Goal: Task Accomplishment & Management: Manage account settings

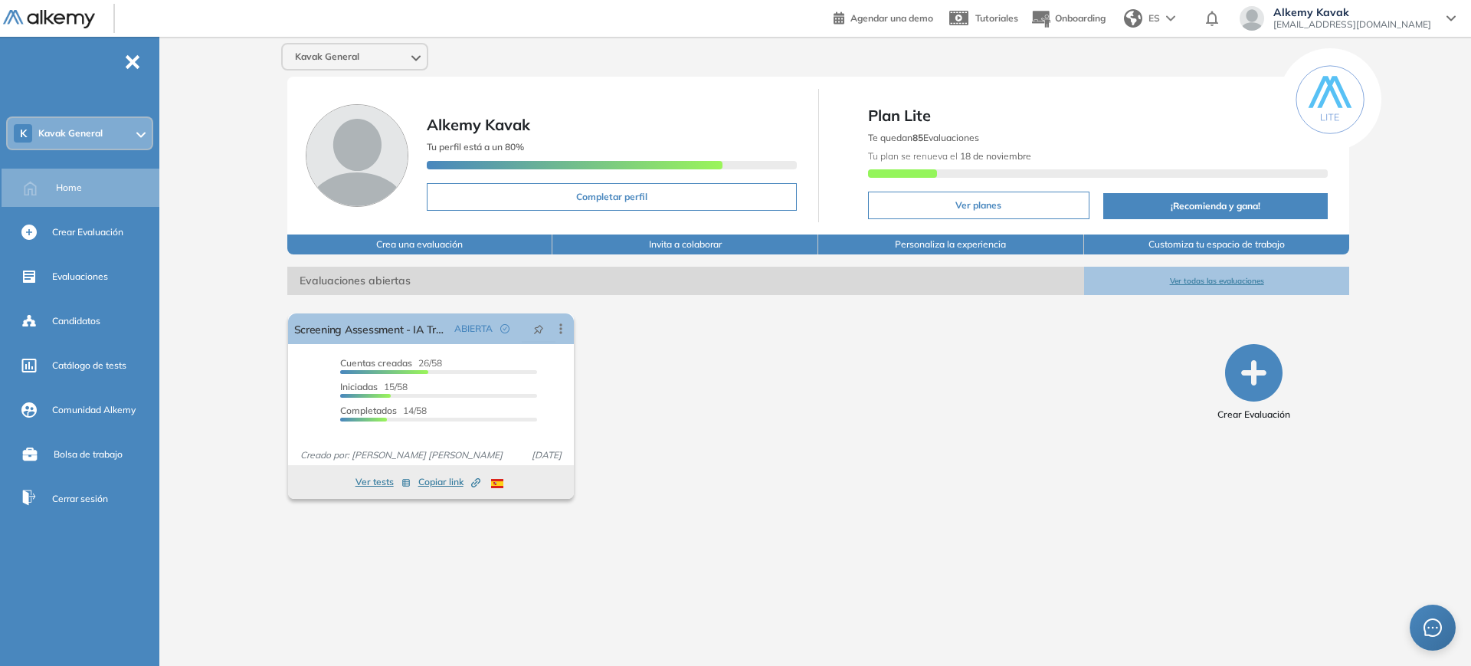
click at [1374, 21] on span "[EMAIL_ADDRESS][DOMAIN_NAME]" at bounding box center [1353, 24] width 158 height 12
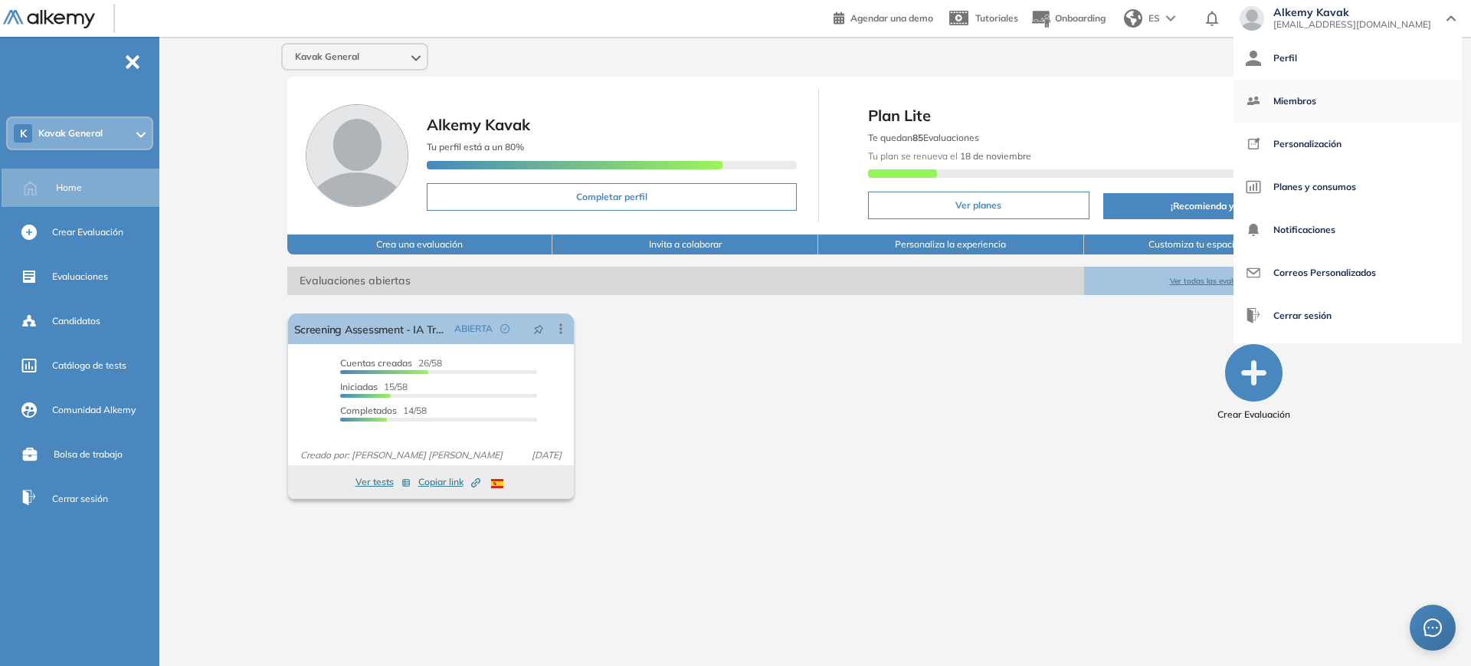
click at [1317, 101] on span "Miembros" at bounding box center [1295, 101] width 43 height 37
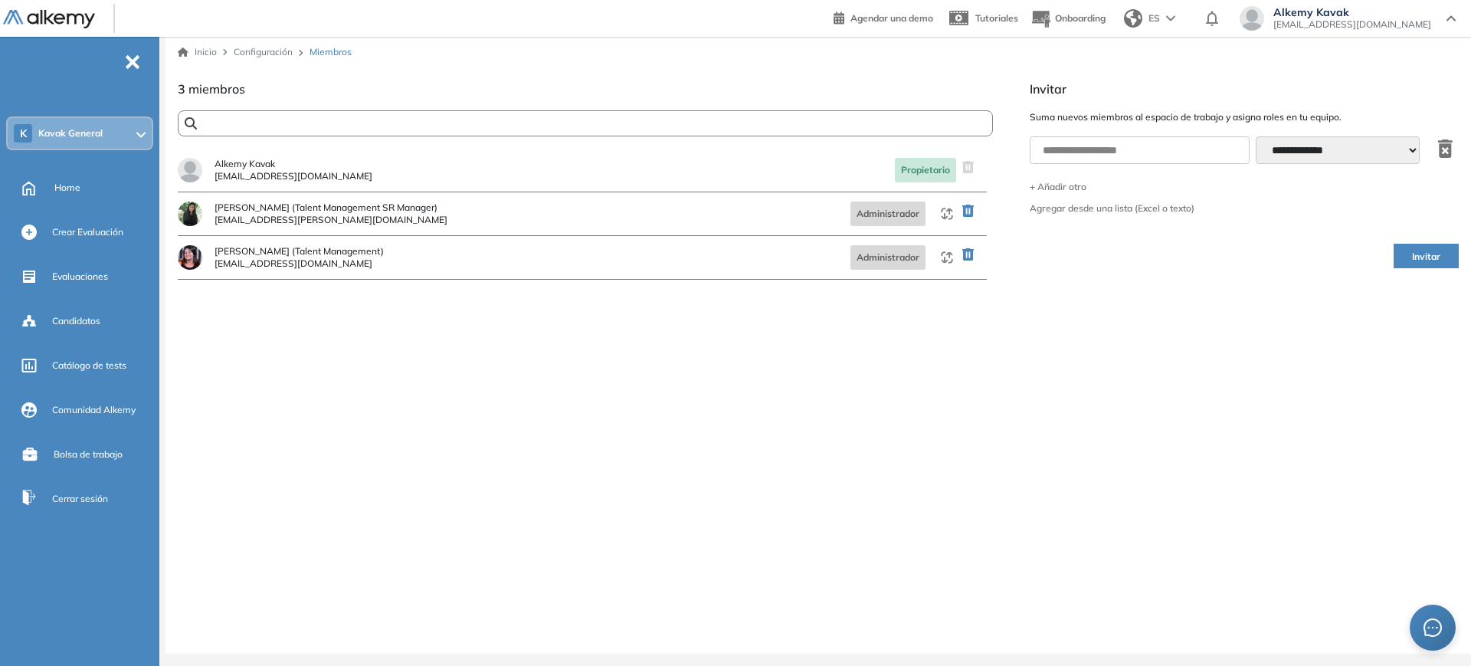
click at [358, 119] on input "text" at bounding box center [537, 123] width 681 height 11
drag, startPoint x: 326, startPoint y: 113, endPoint x: 71, endPoint y: 111, distance: 254.4
click at [71, 111] on div "**********" at bounding box center [735, 333] width 1471 height 666
paste input "**********"
click at [249, 126] on input "**********" at bounding box center [537, 123] width 681 height 11
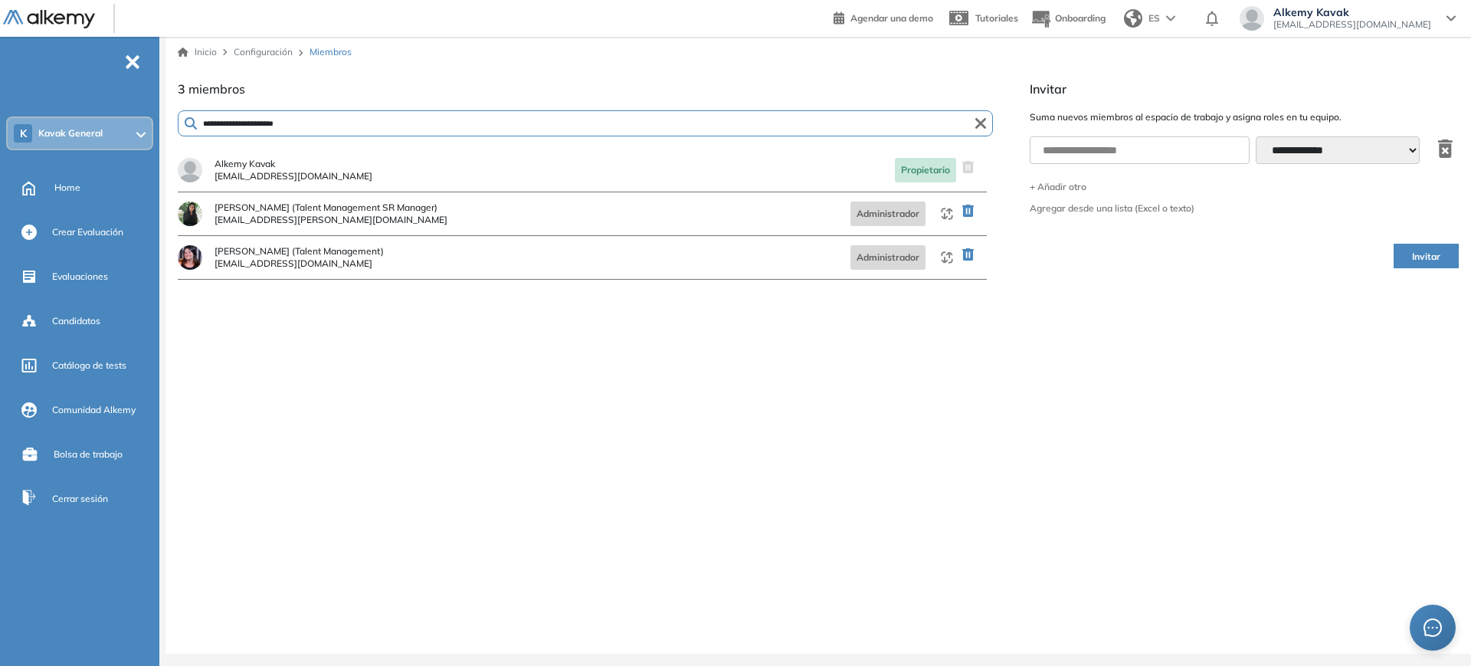
type input "**********"
click at [1061, 158] on input "text" at bounding box center [1140, 150] width 220 height 28
paste input "**********"
type input "**********"
drag, startPoint x: 1180, startPoint y: 157, endPoint x: 990, endPoint y: 159, distance: 190.1
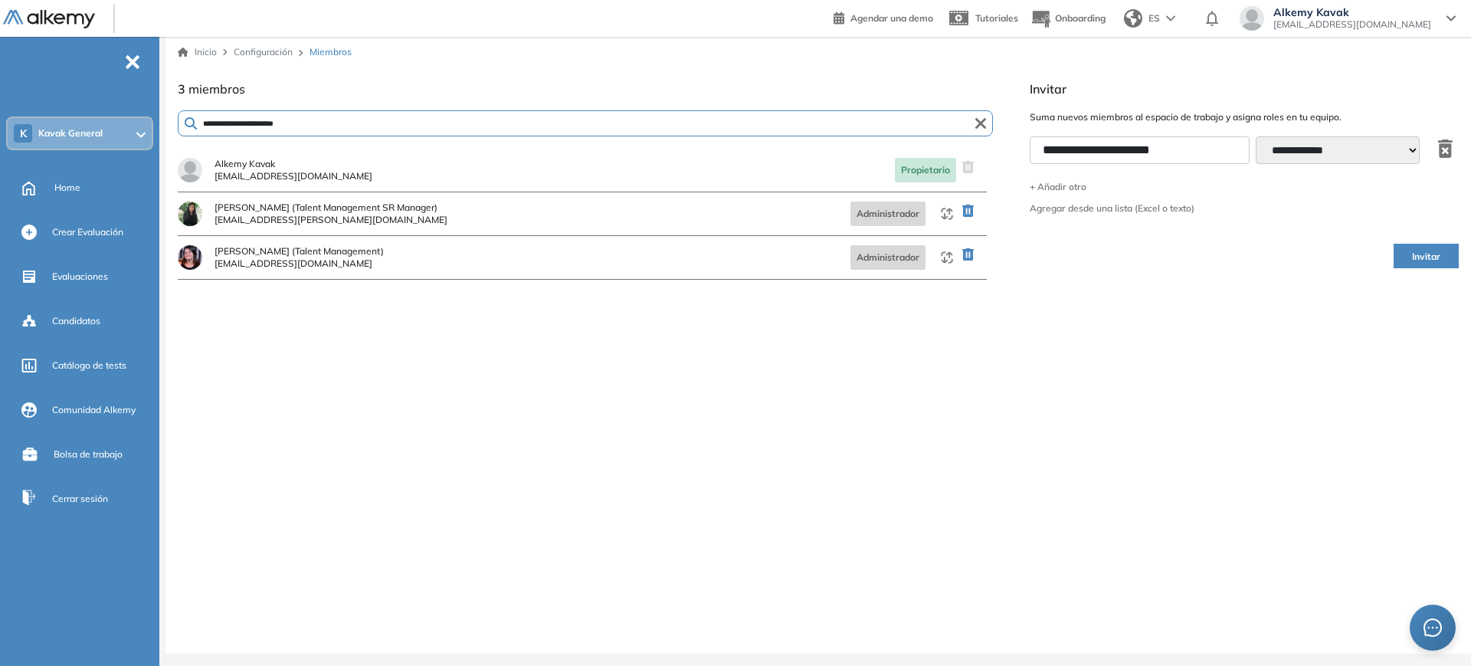
click at [990, 159] on div "**********" at bounding box center [818, 367] width 1281 height 574
click at [1120, 148] on input "text" at bounding box center [1140, 150] width 220 height 28
type input "**********"
click at [1438, 262] on span "Invitar" at bounding box center [1426, 257] width 28 height 15
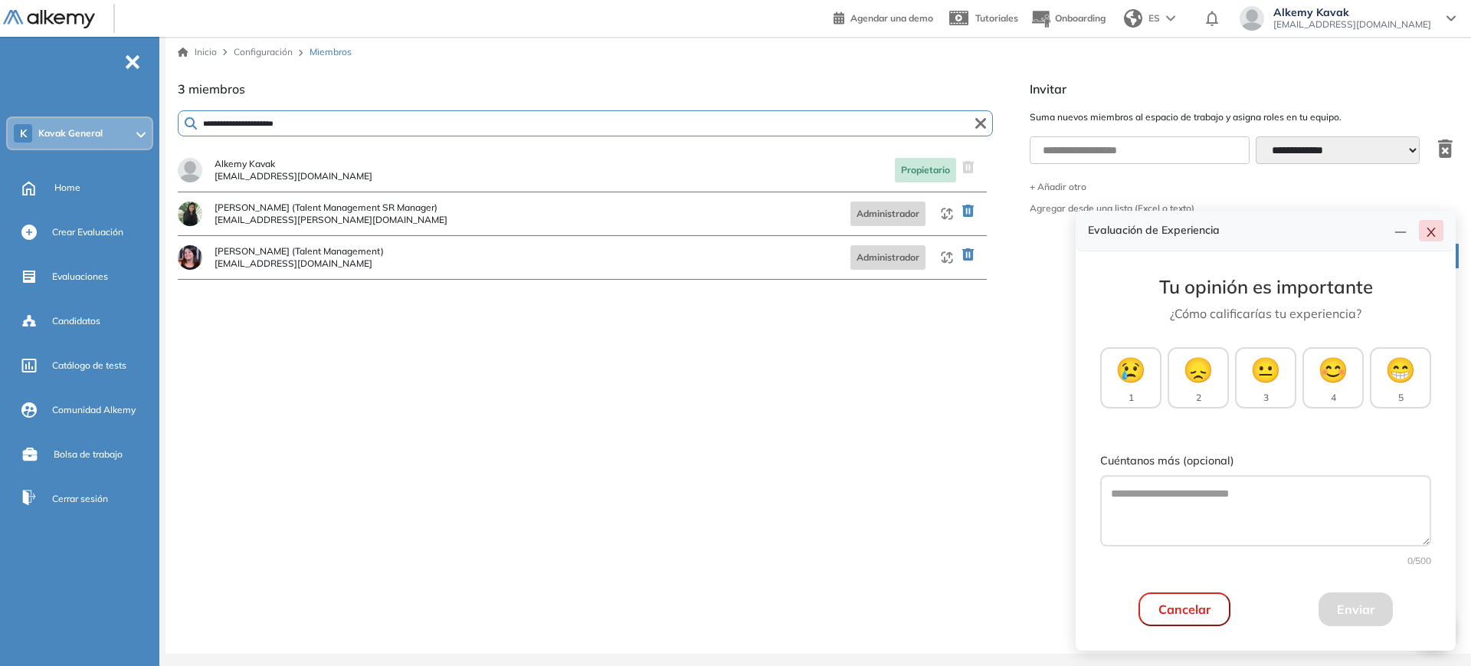
click at [1434, 235] on icon "close" at bounding box center [1431, 232] width 8 height 9
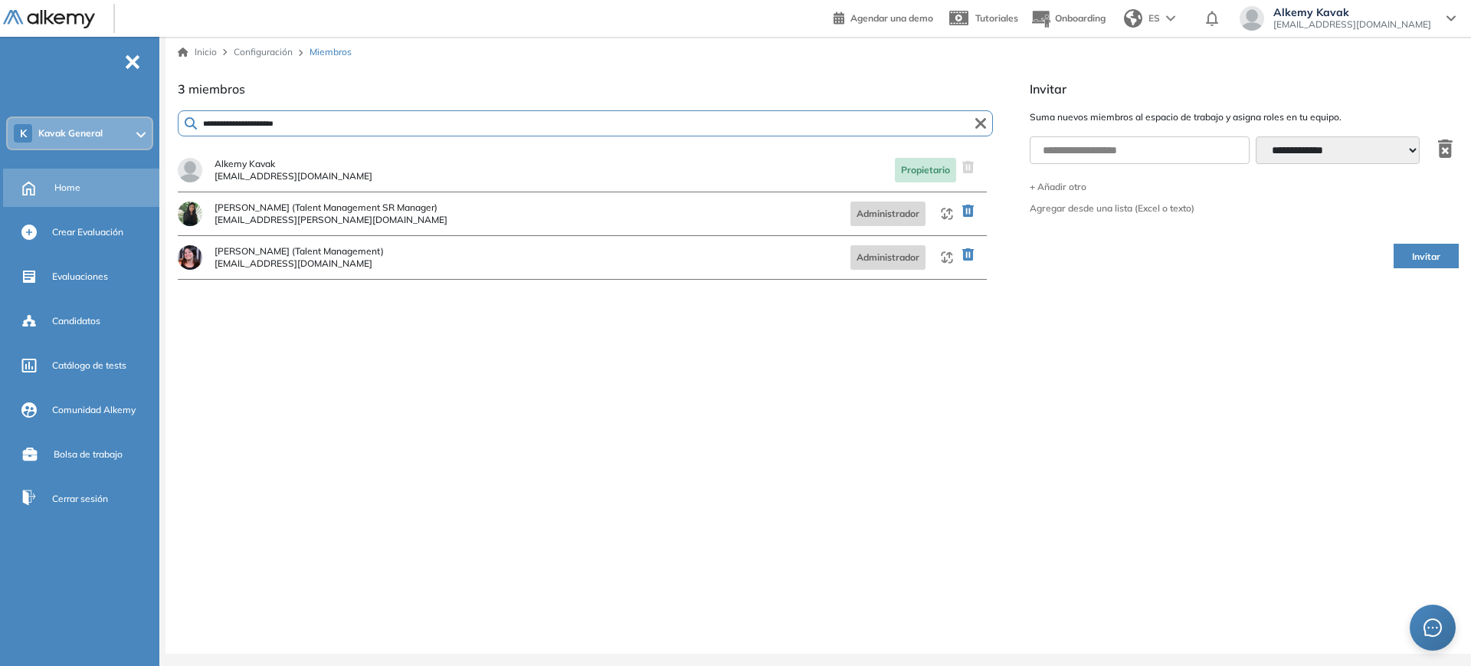
click at [76, 204] on div "Home" at bounding box center [82, 188] width 159 height 38
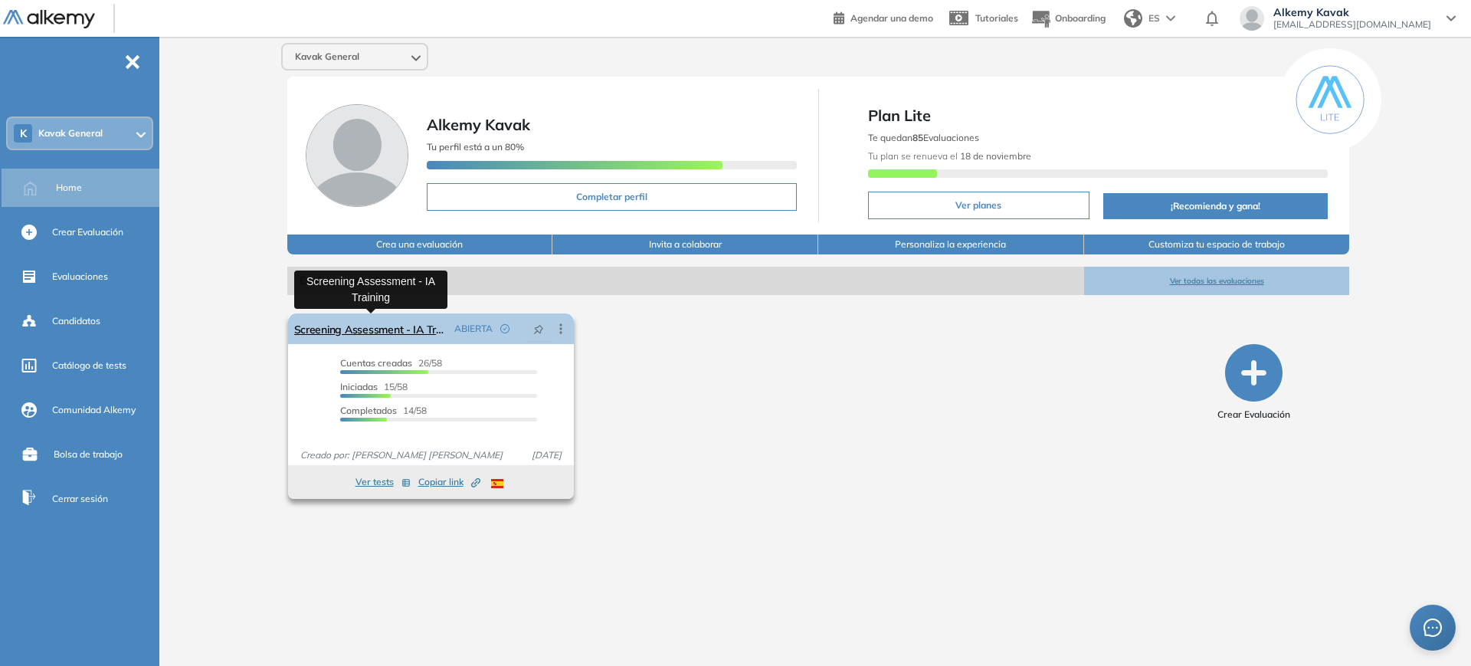
click at [442, 326] on link "Screening Assessment - IA Training" at bounding box center [371, 328] width 154 height 31
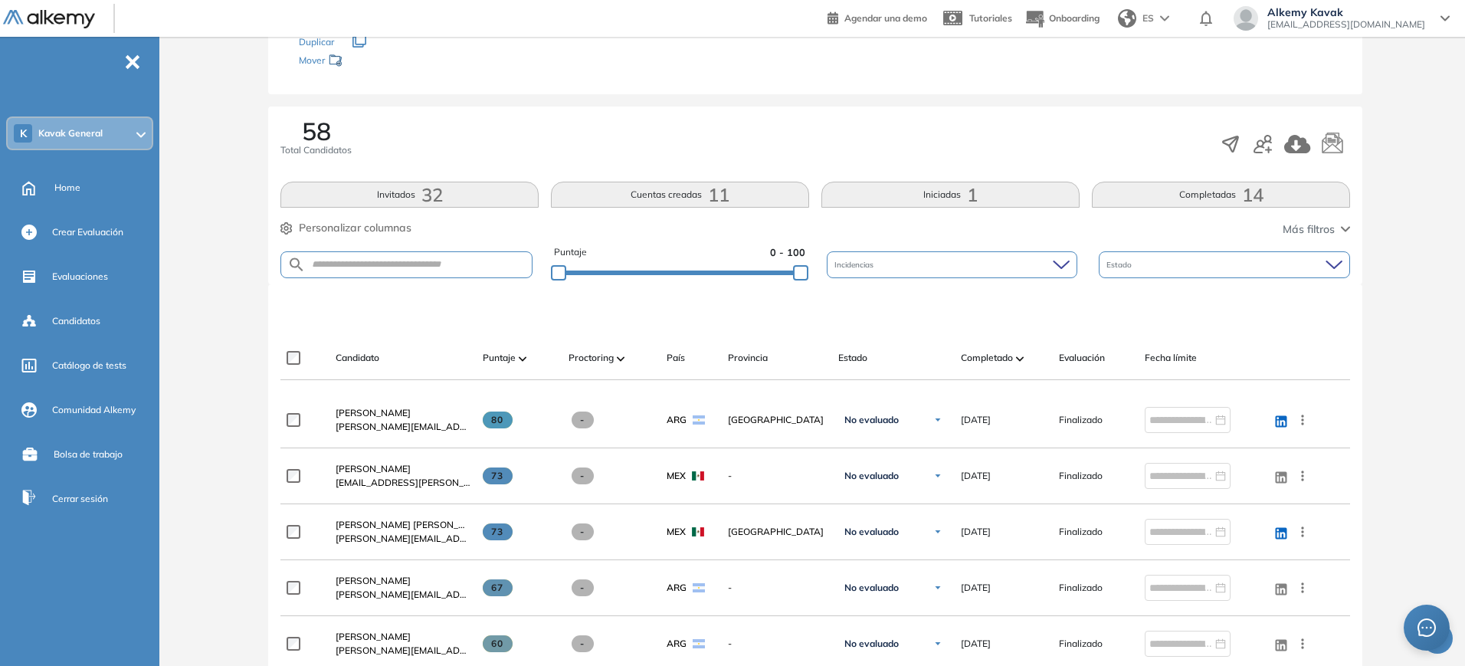
scroll to position [172, 0]
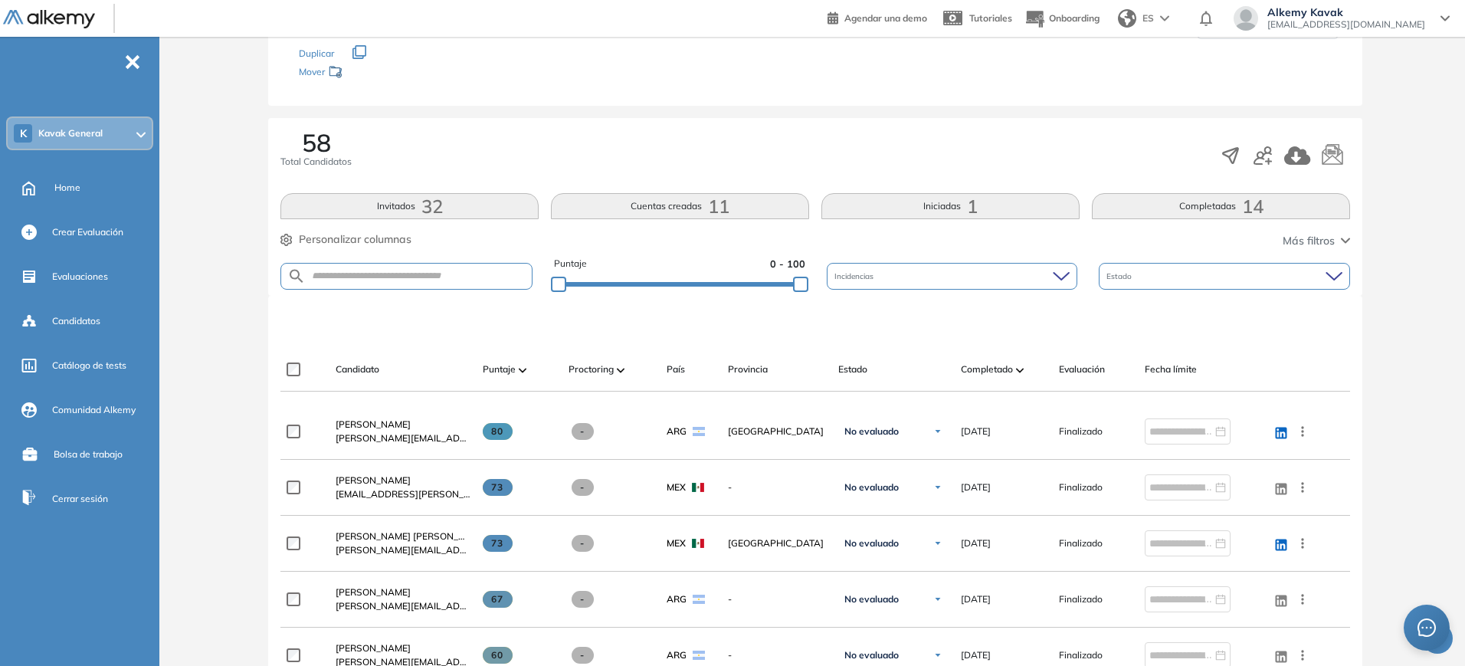
click at [493, 202] on button "Invitados 32" at bounding box center [409, 206] width 258 height 26
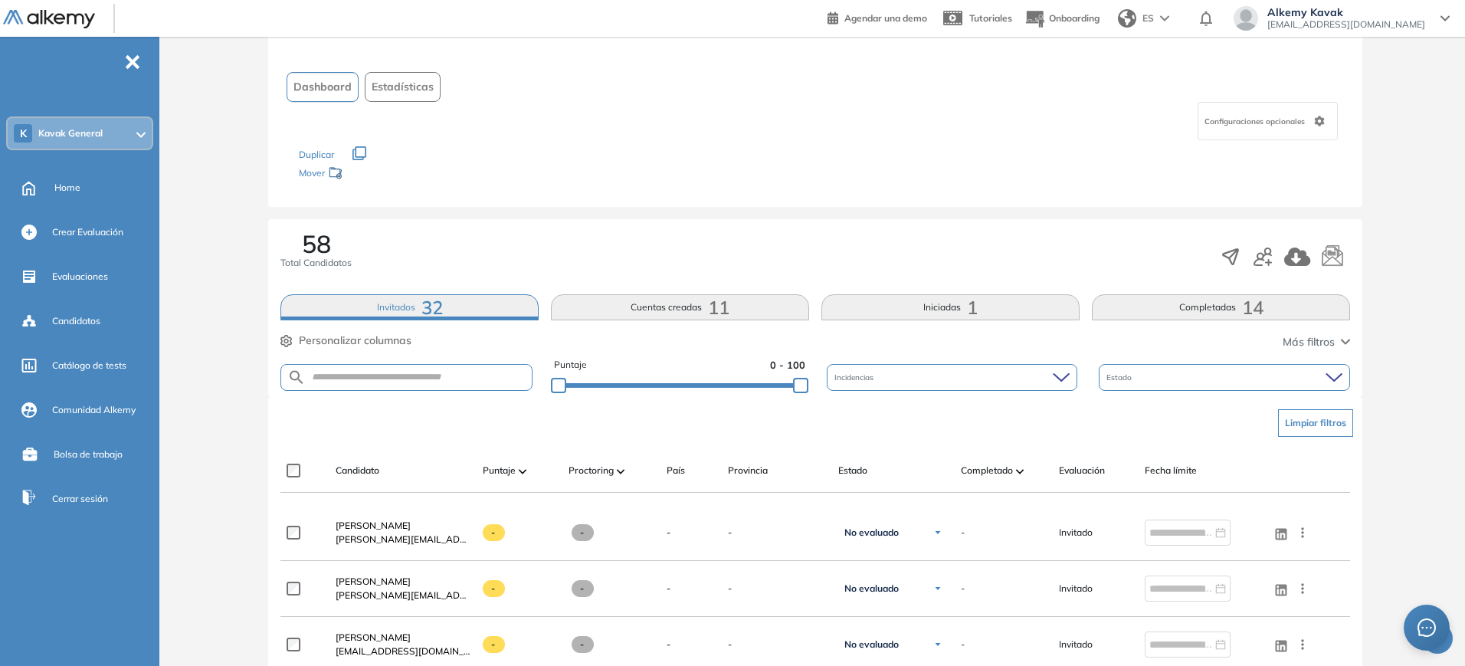
scroll to position [0, 0]
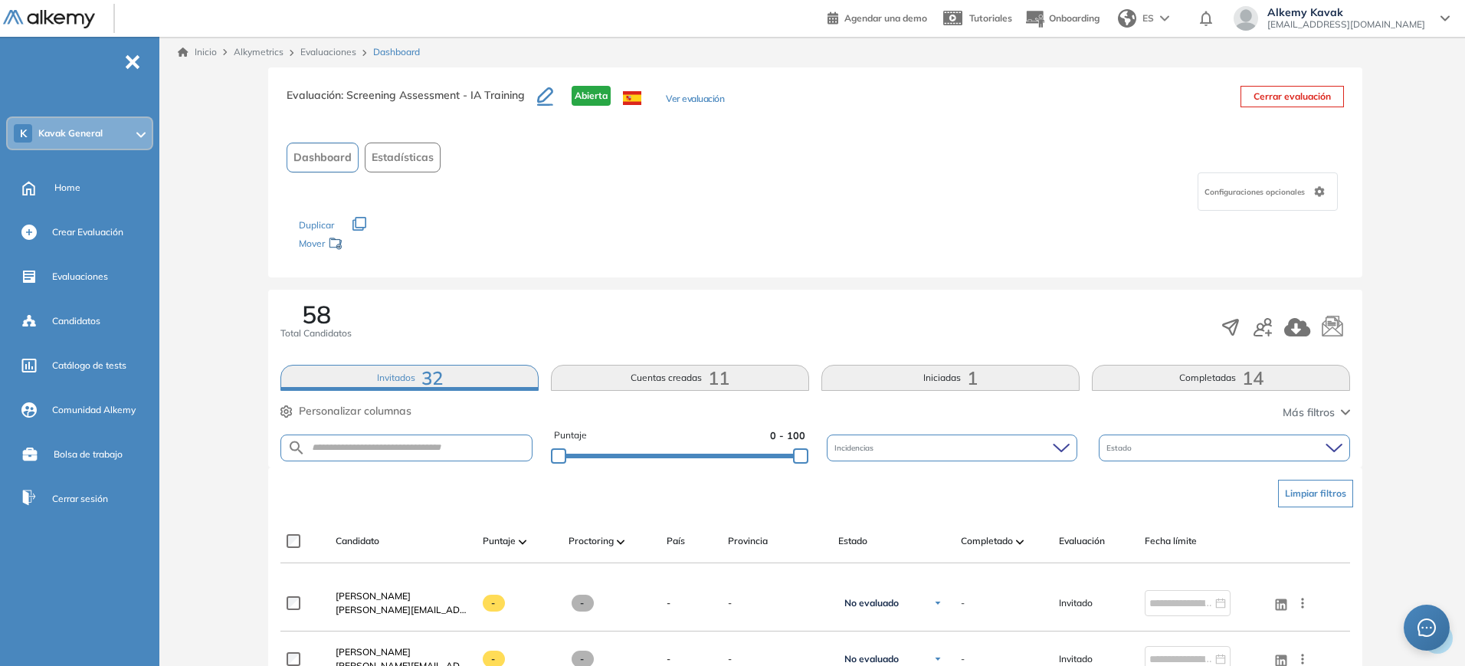
click at [919, 376] on button "Iniciadas 1" at bounding box center [951, 378] width 258 height 26
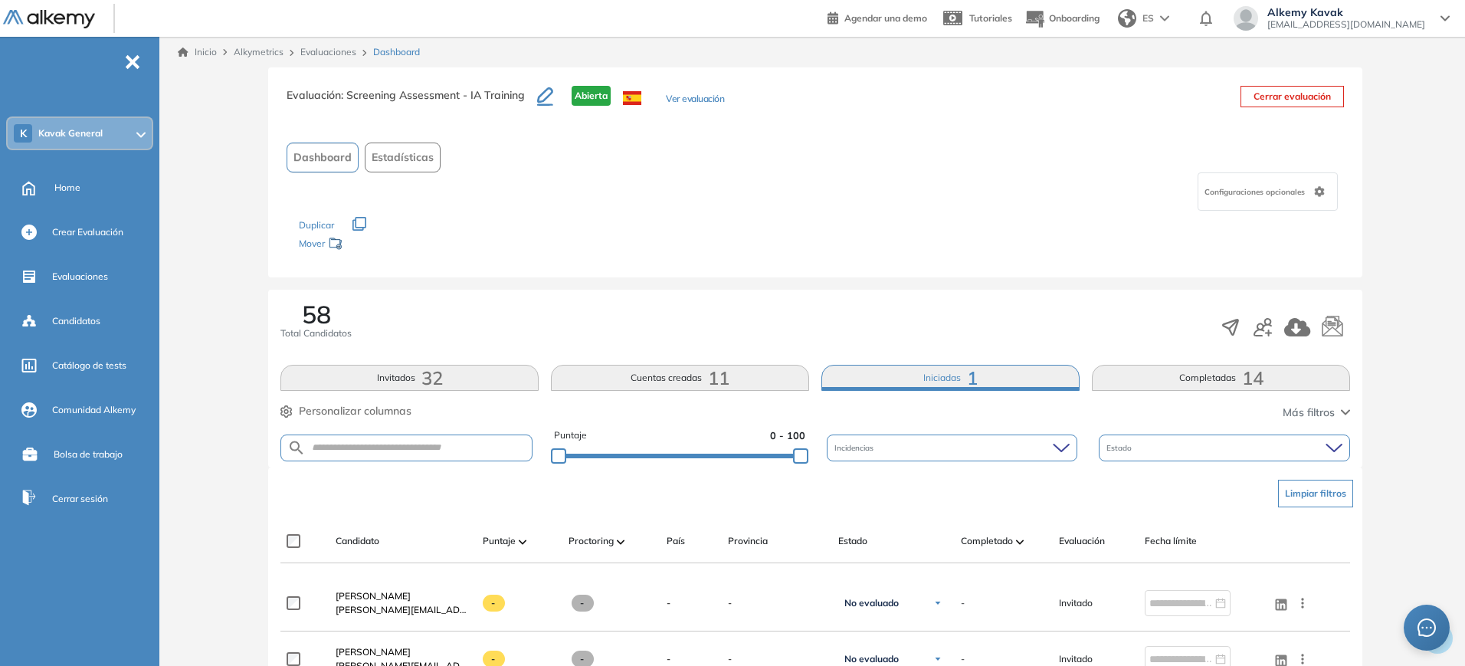
click at [789, 373] on button "Cuentas creadas 11" at bounding box center [680, 378] width 258 height 26
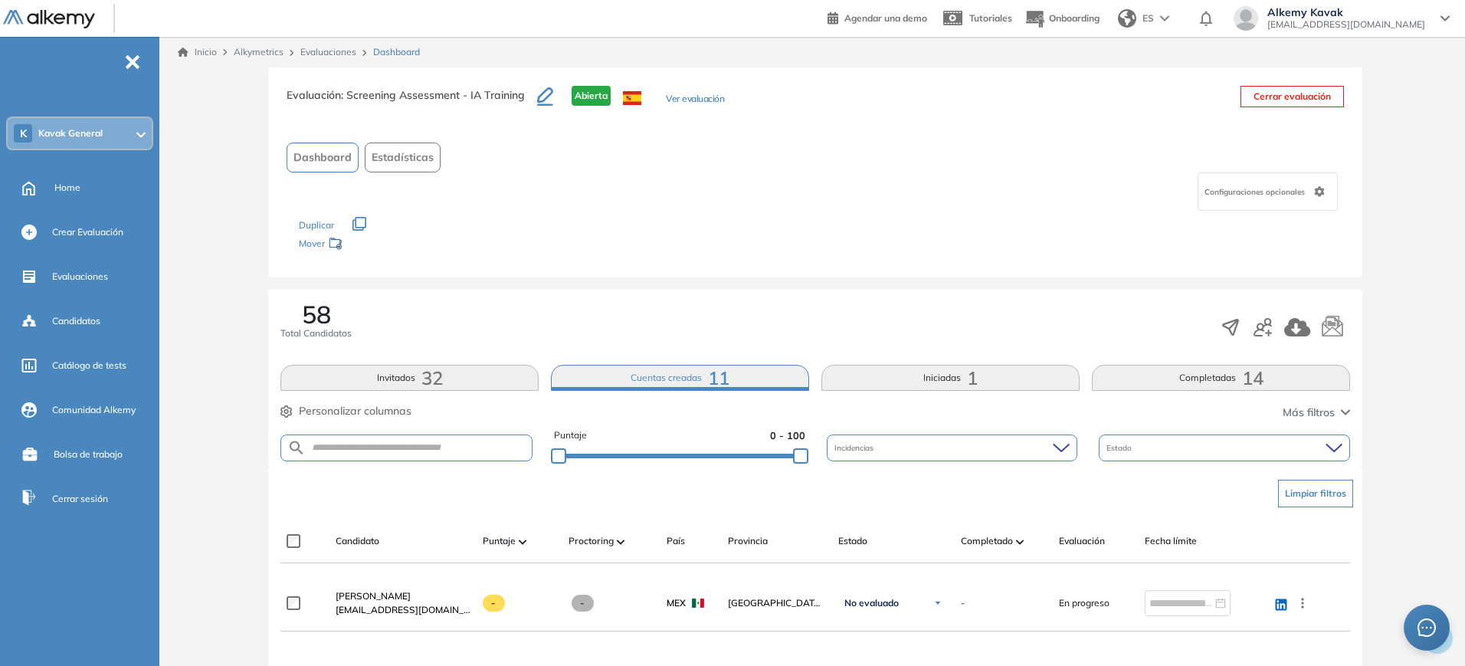
click at [866, 373] on button "Iniciadas 1" at bounding box center [951, 378] width 258 height 26
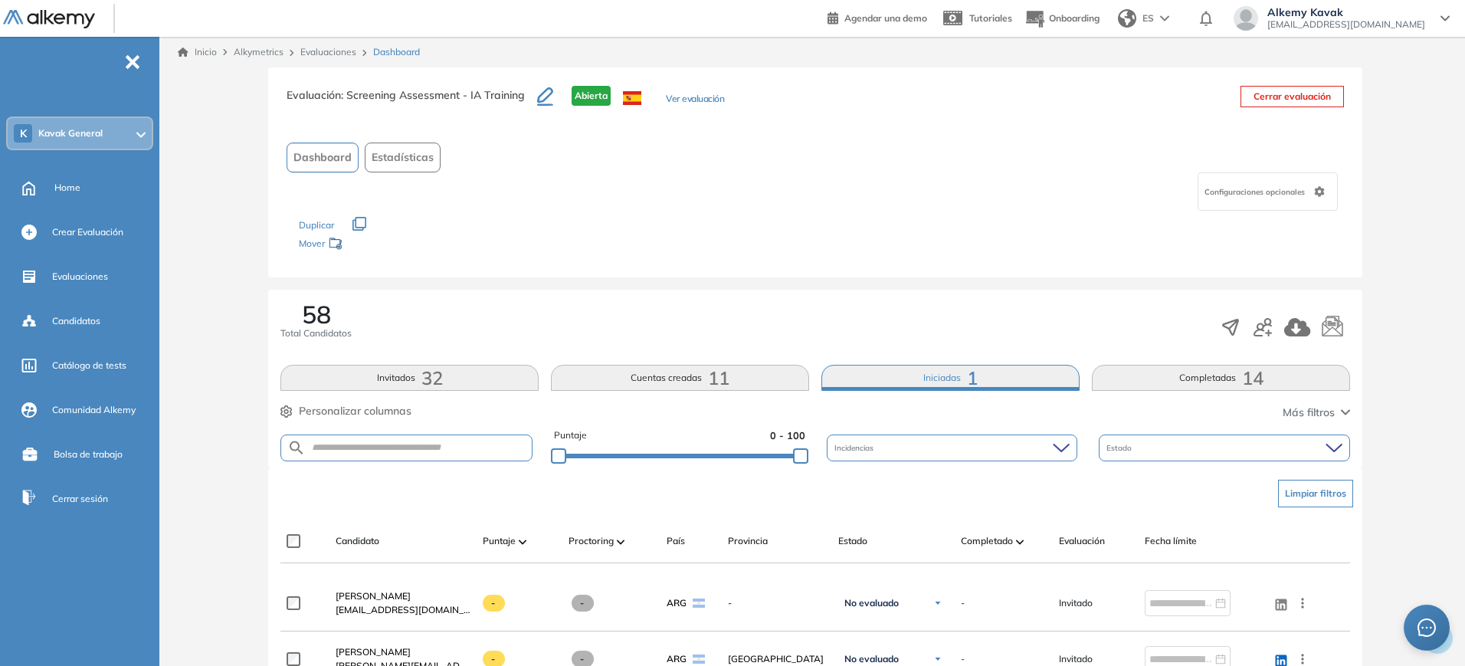
click at [866, 372] on button "Iniciadas 1" at bounding box center [951, 378] width 258 height 26
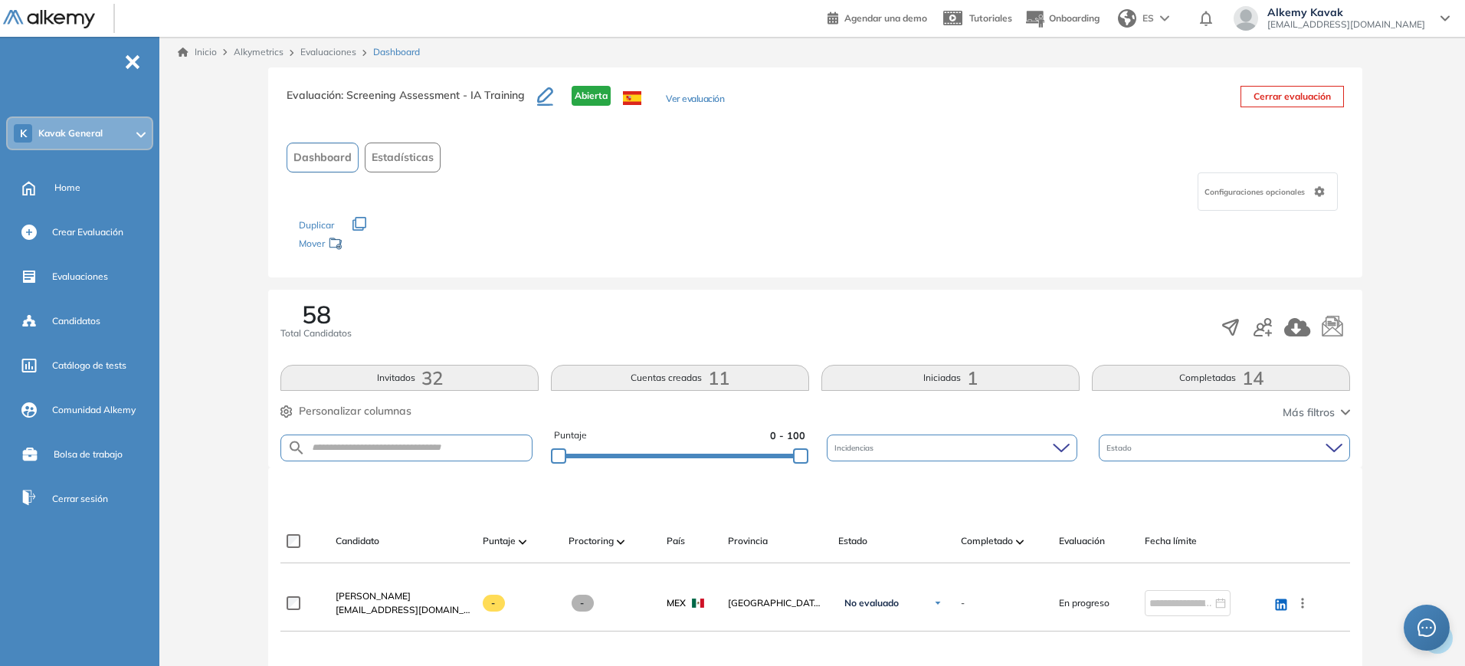
click at [742, 382] on button "Cuentas creadas 11" at bounding box center [680, 378] width 258 height 26
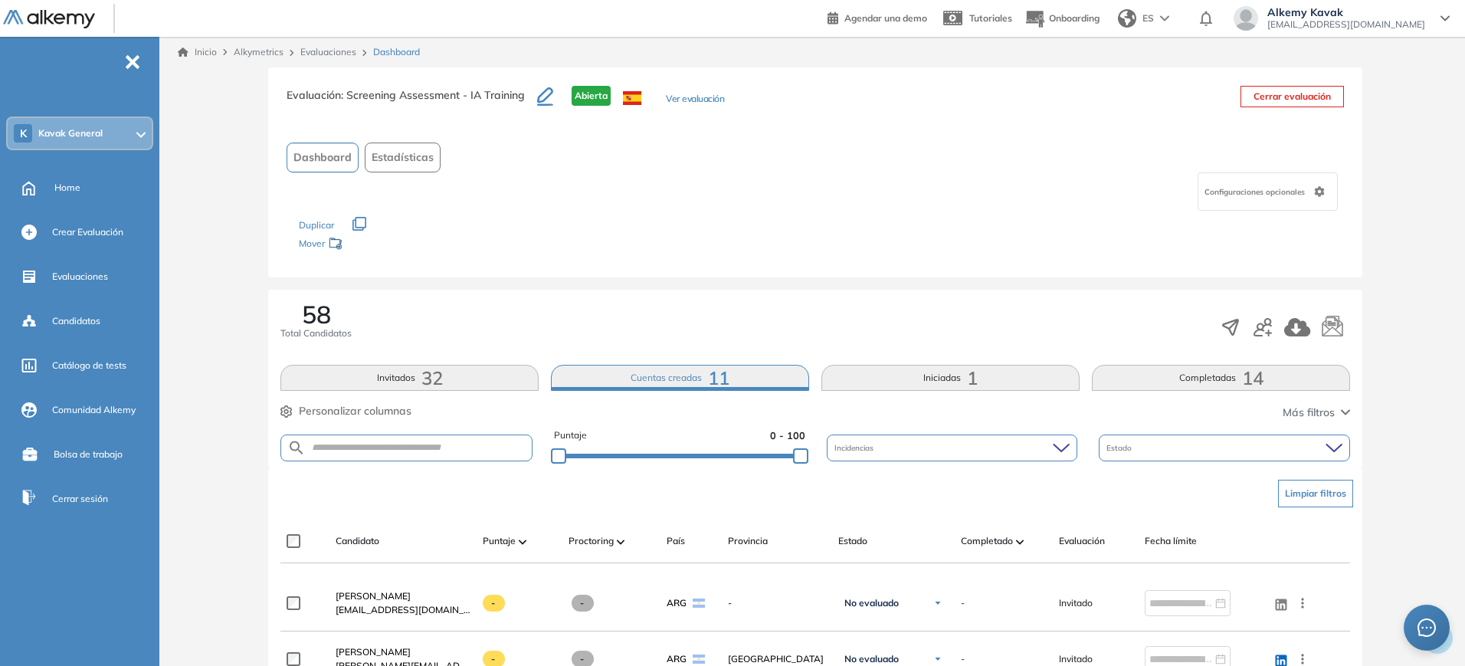
click at [467, 379] on button "Invitados 32" at bounding box center [409, 378] width 258 height 26
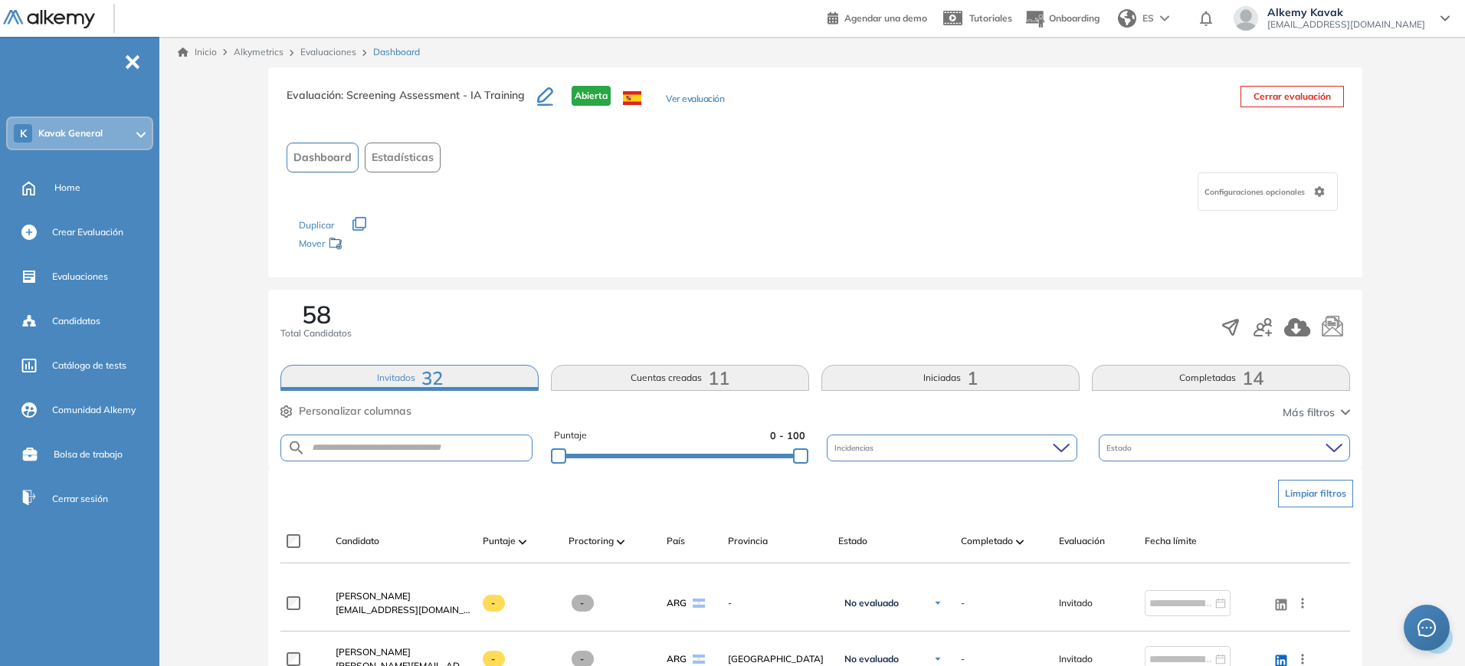
click at [667, 369] on button "Cuentas creadas 11" at bounding box center [680, 378] width 258 height 26
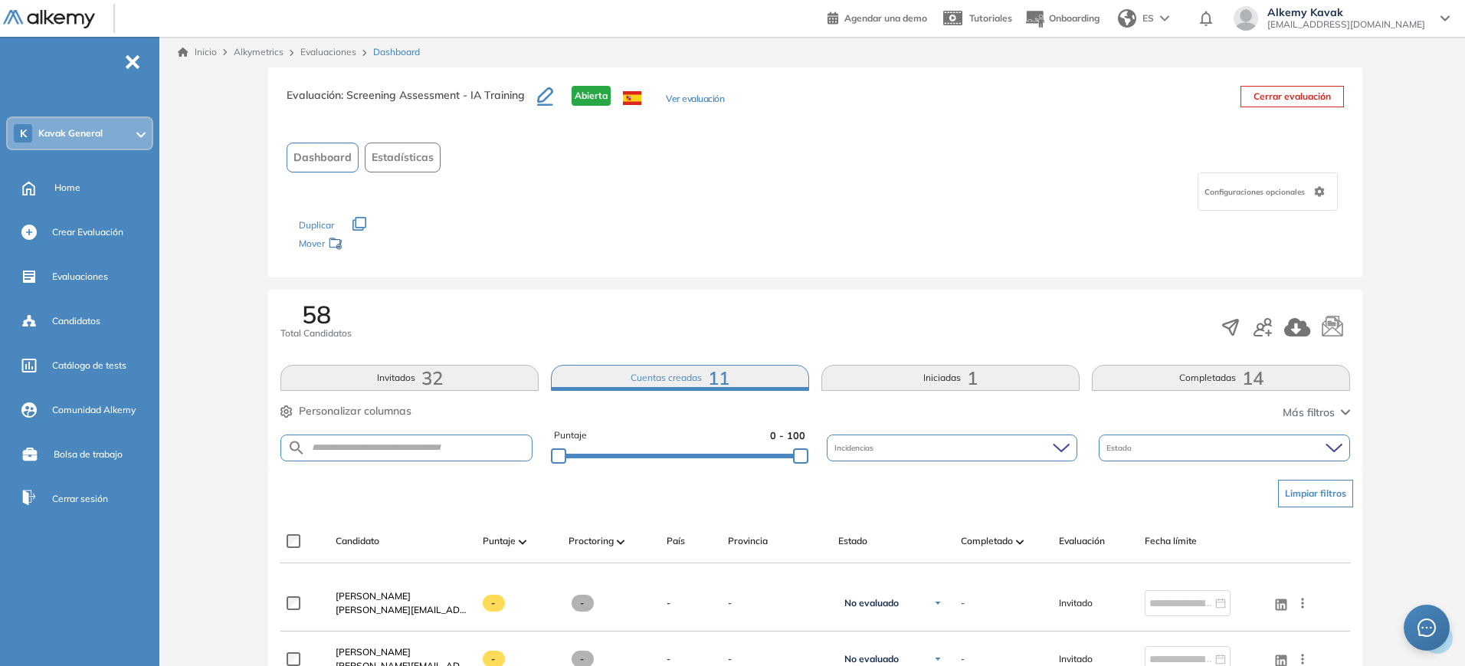
click at [458, 373] on button "Invitados 32" at bounding box center [409, 378] width 258 height 26
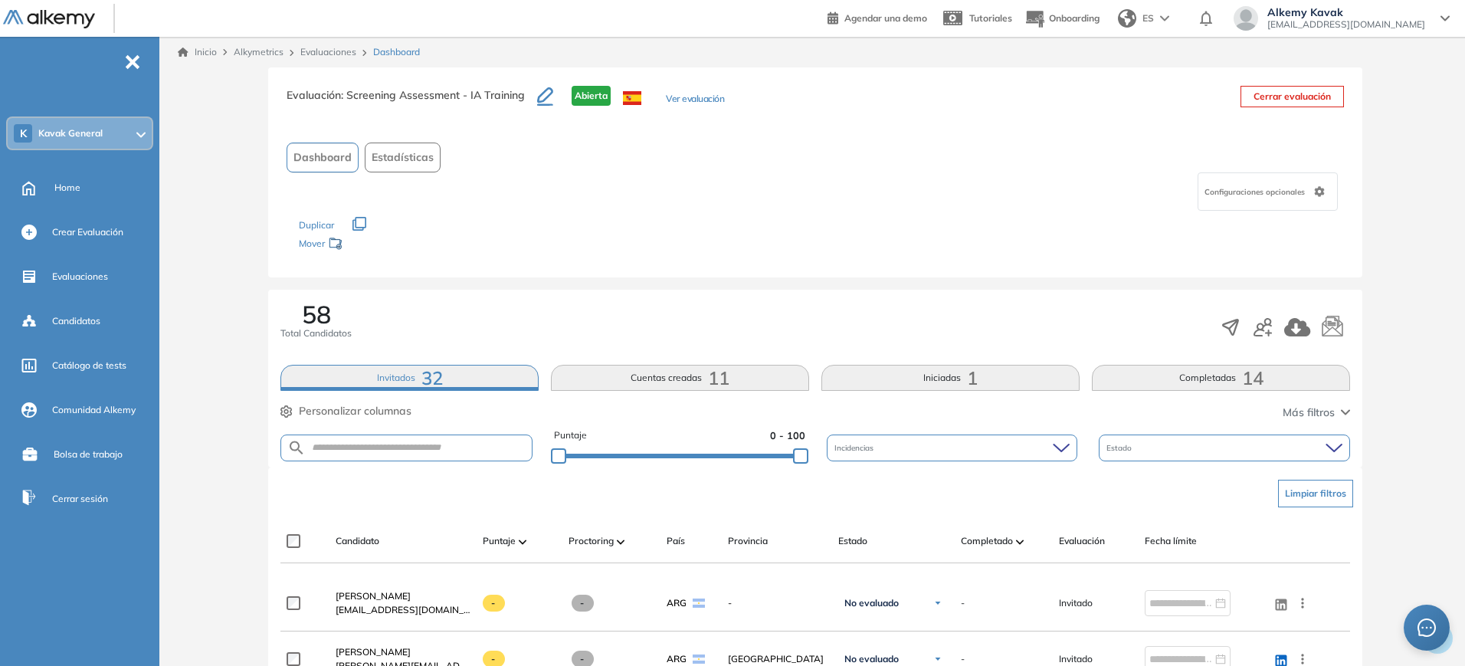
click at [422, 378] on span "32" at bounding box center [432, 378] width 21 height 0
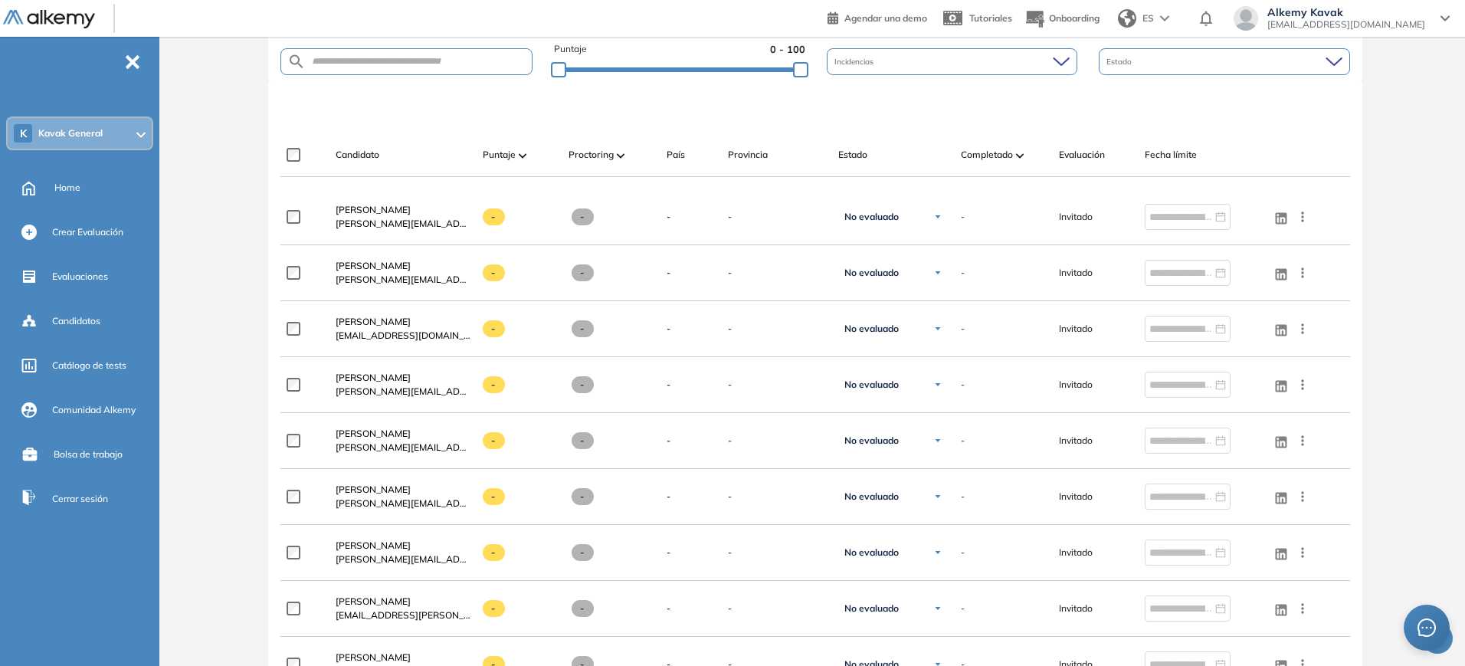
scroll to position [114, 0]
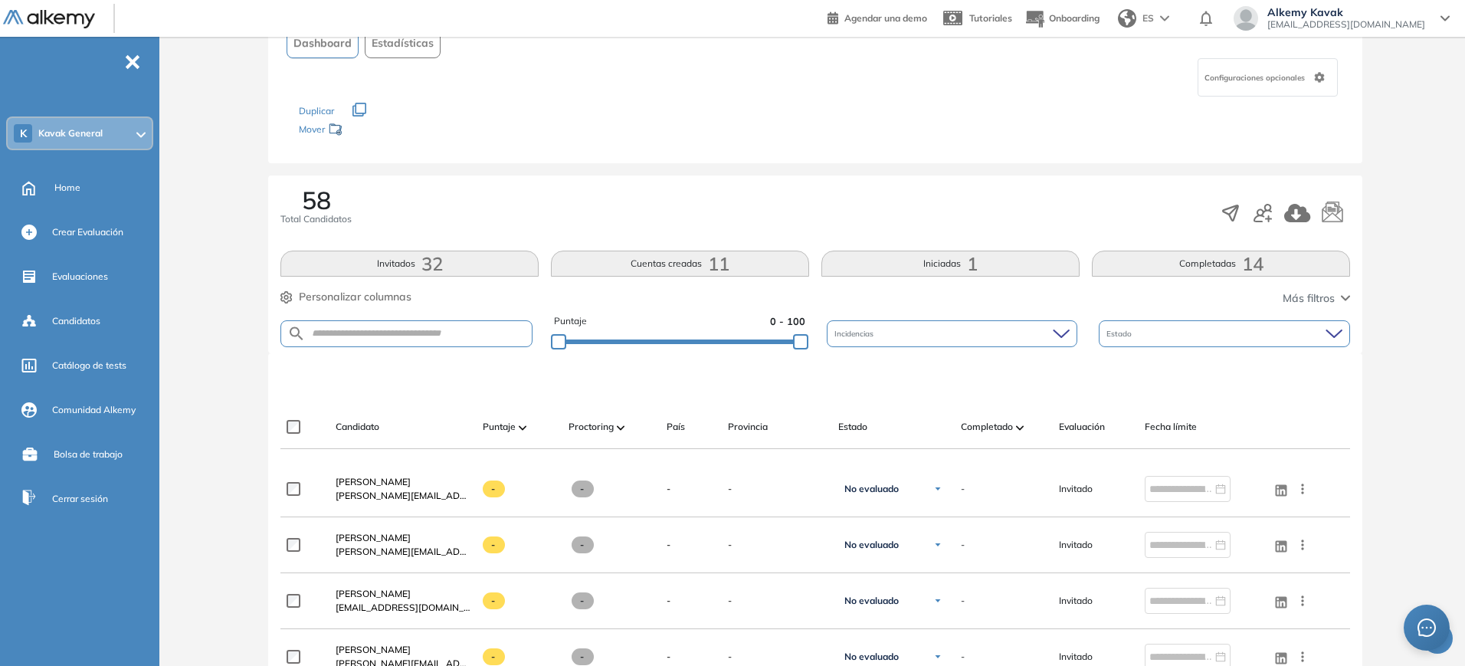
click at [672, 264] on button "Cuentas creadas 11" at bounding box center [680, 264] width 258 height 26
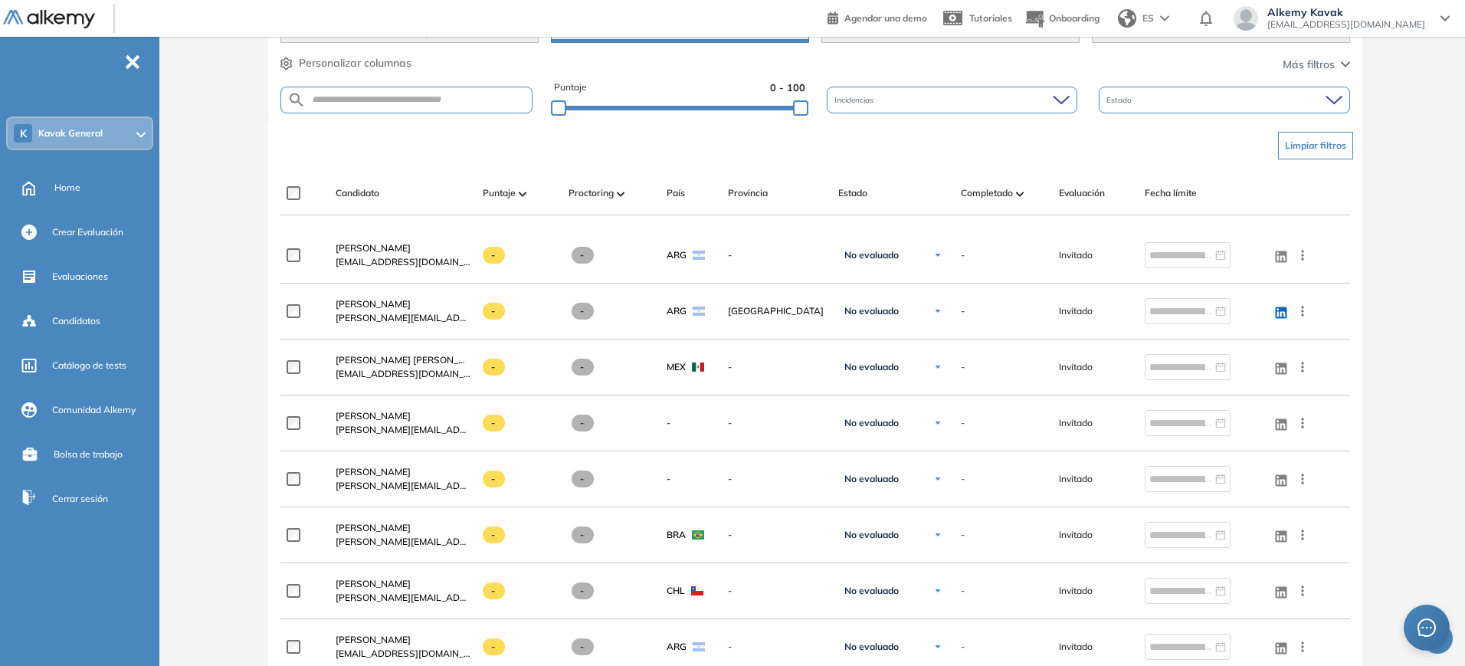
scroll to position [320, 0]
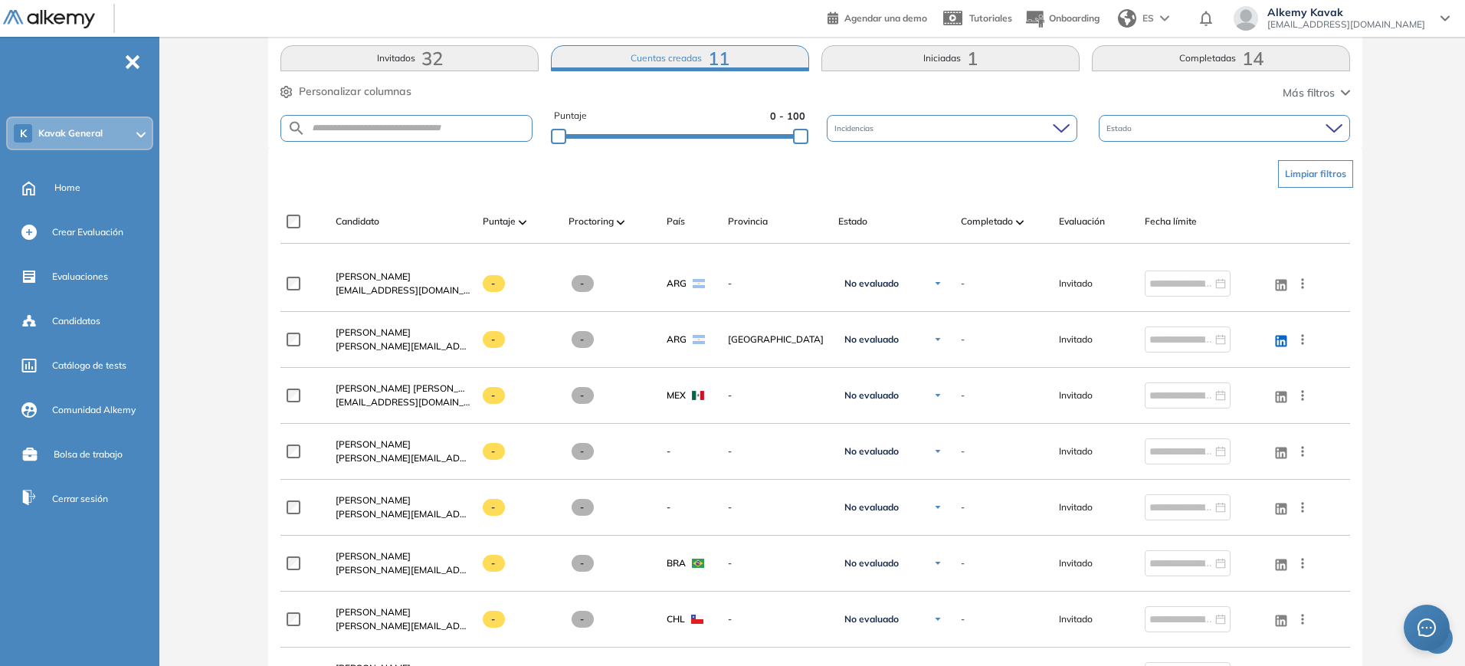
click at [638, 62] on button "Cuentas creadas 11" at bounding box center [680, 58] width 258 height 26
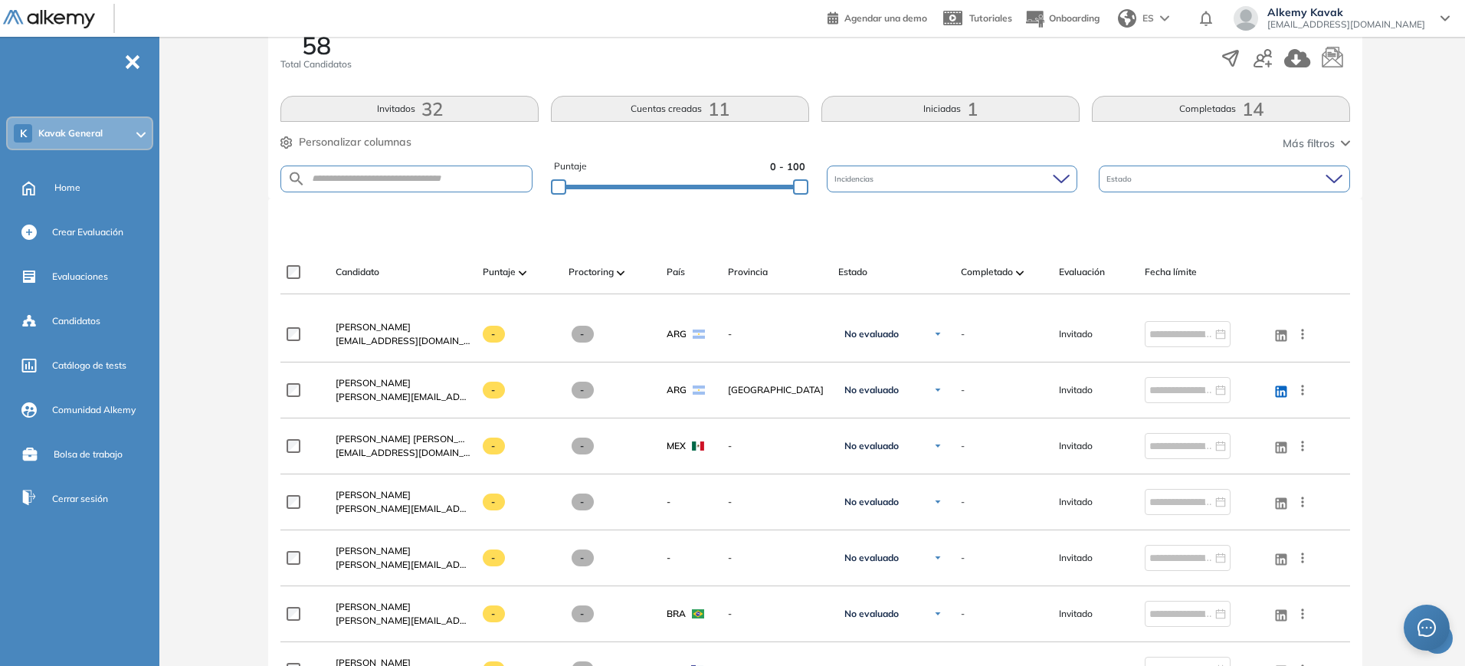
scroll to position [244, 0]
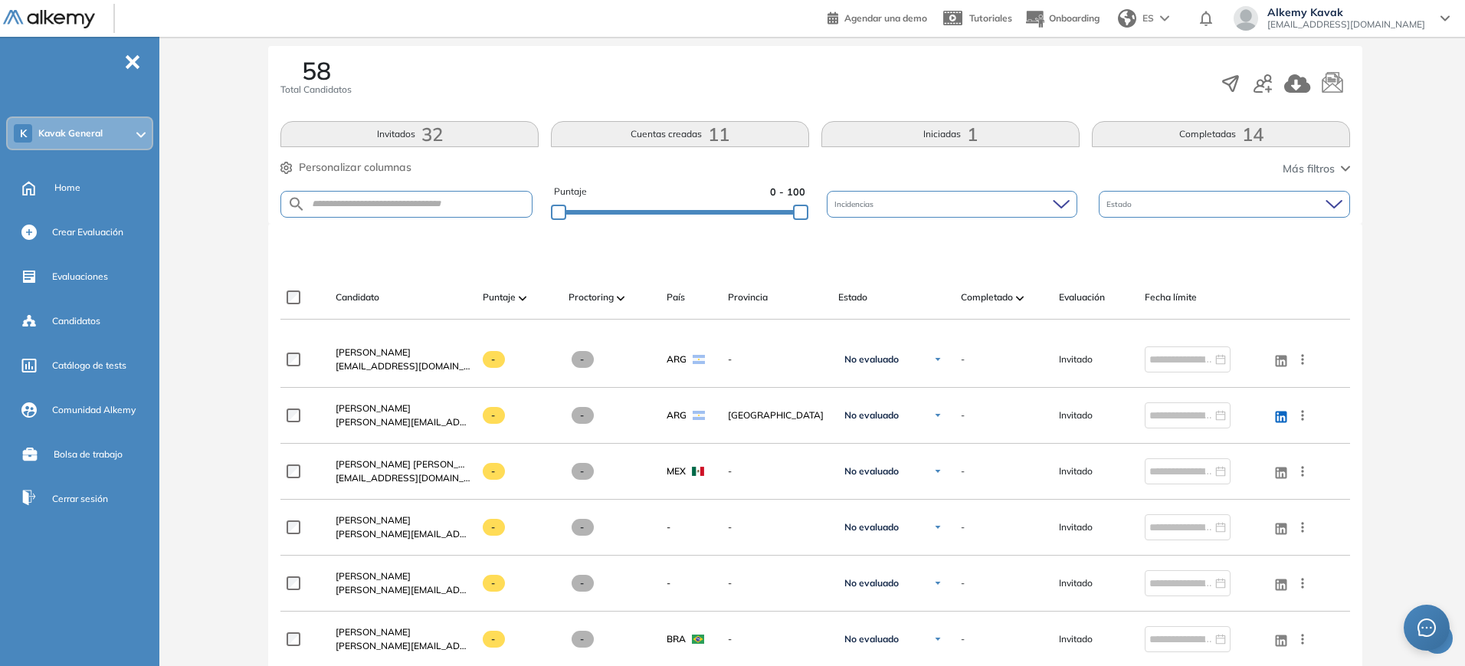
click at [426, 134] on span "32" at bounding box center [432, 134] width 21 height 0
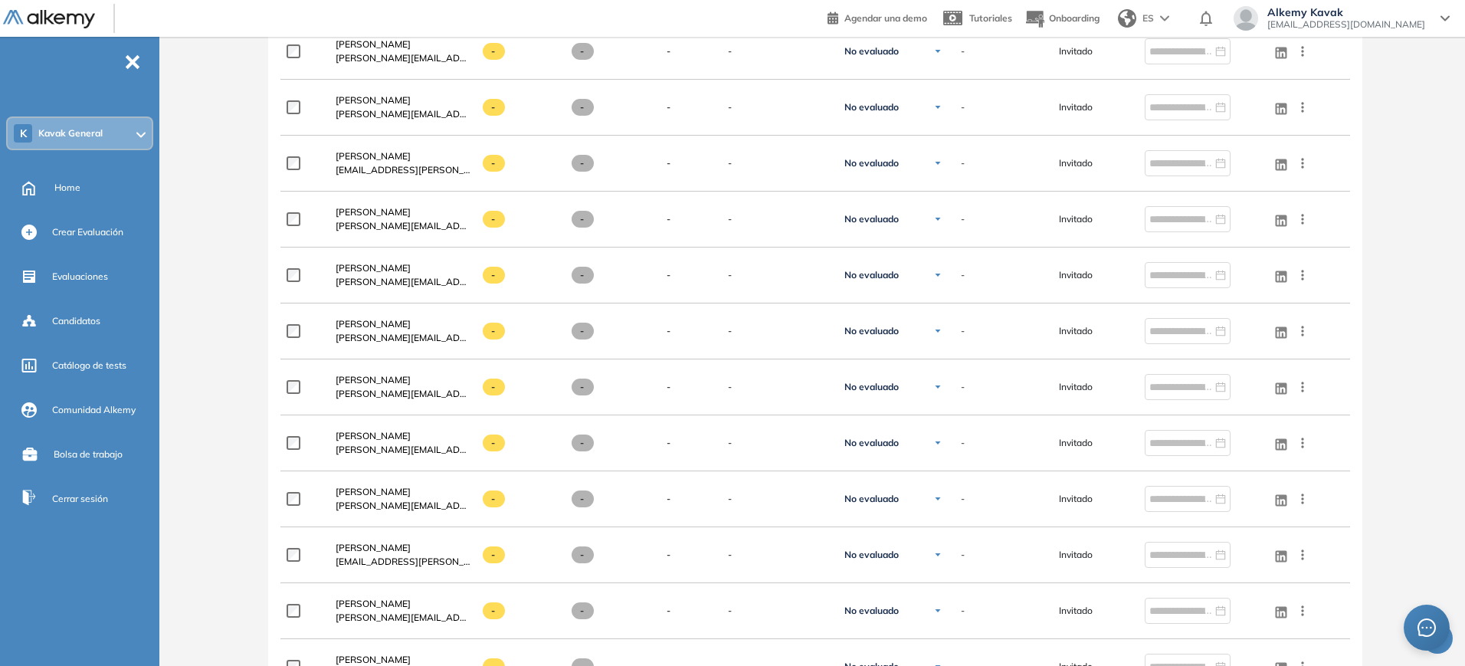
scroll to position [0, 0]
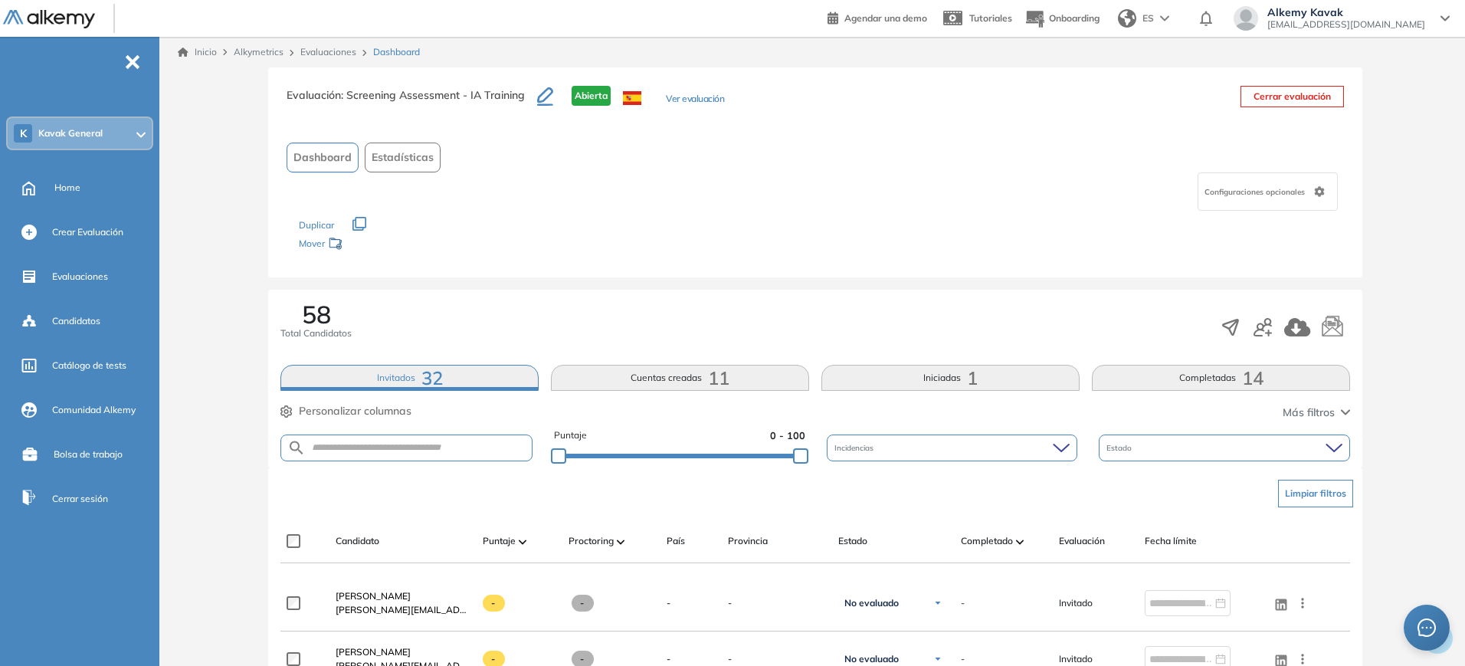
click at [336, 49] on link "Evaluaciones" at bounding box center [328, 51] width 56 height 11
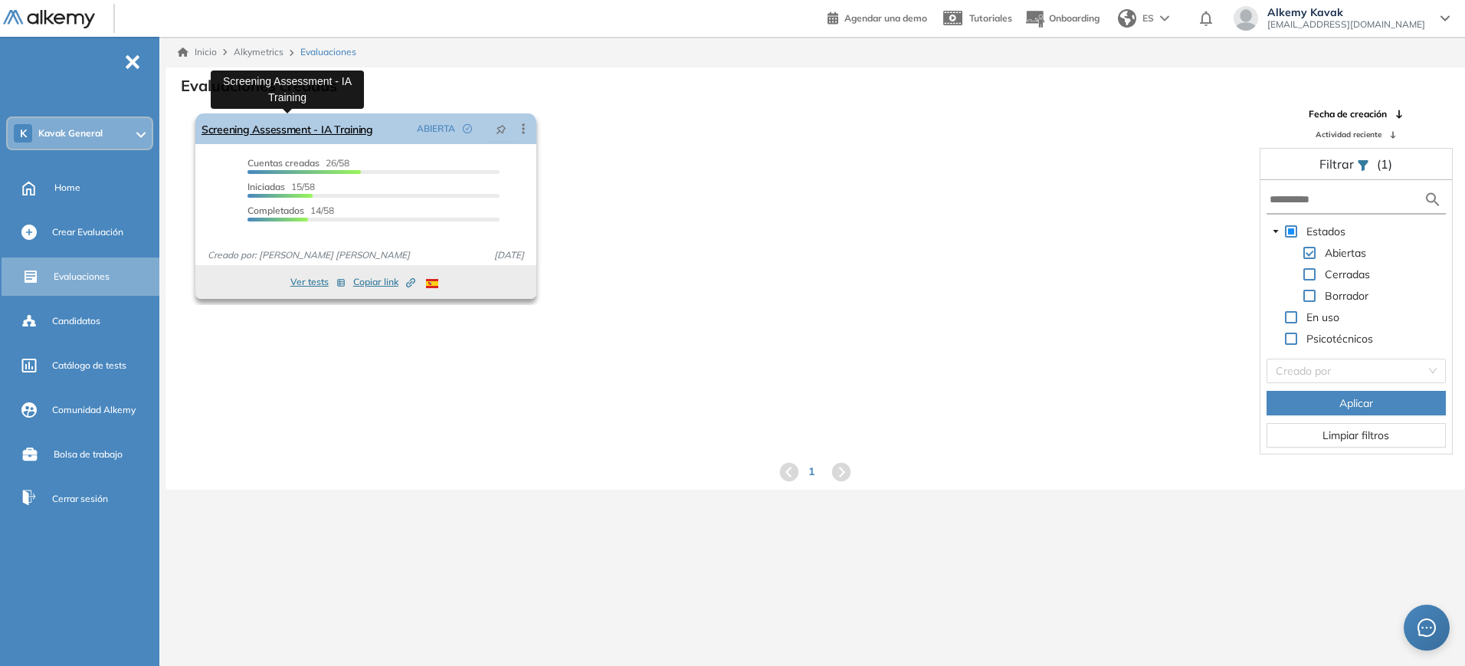
click at [311, 131] on link "Screening Assessment - IA Training" at bounding box center [288, 128] width 172 height 31
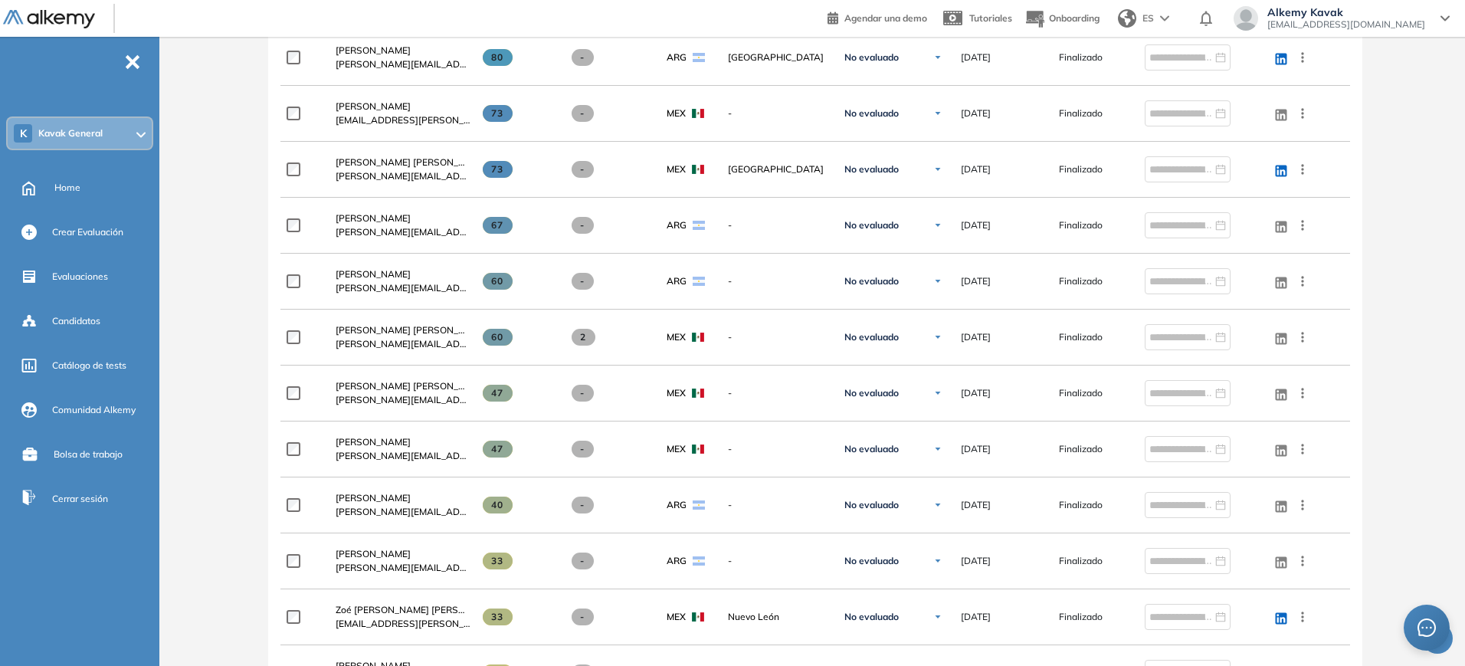
scroll to position [540, 0]
